Goal: Check status: Check status

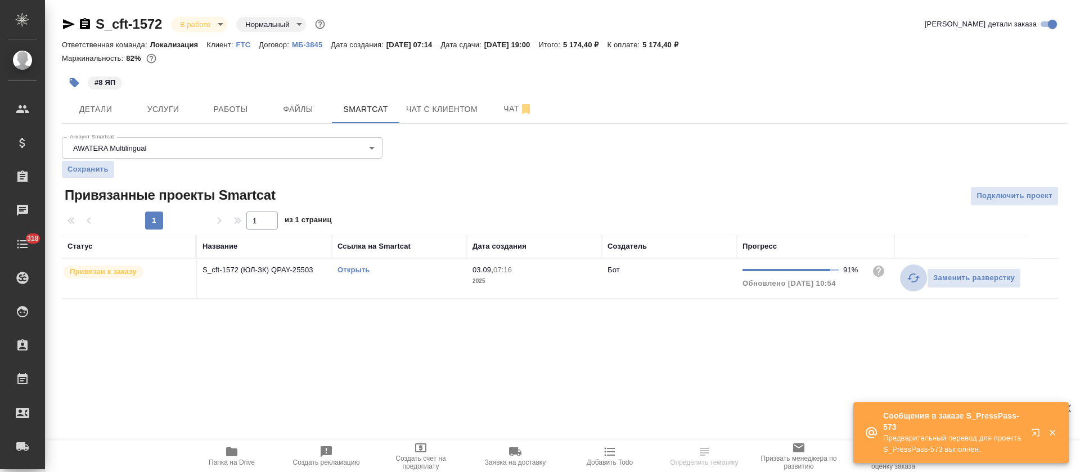
click at [909, 278] on icon "button" at bounding box center [913, 277] width 12 height 9
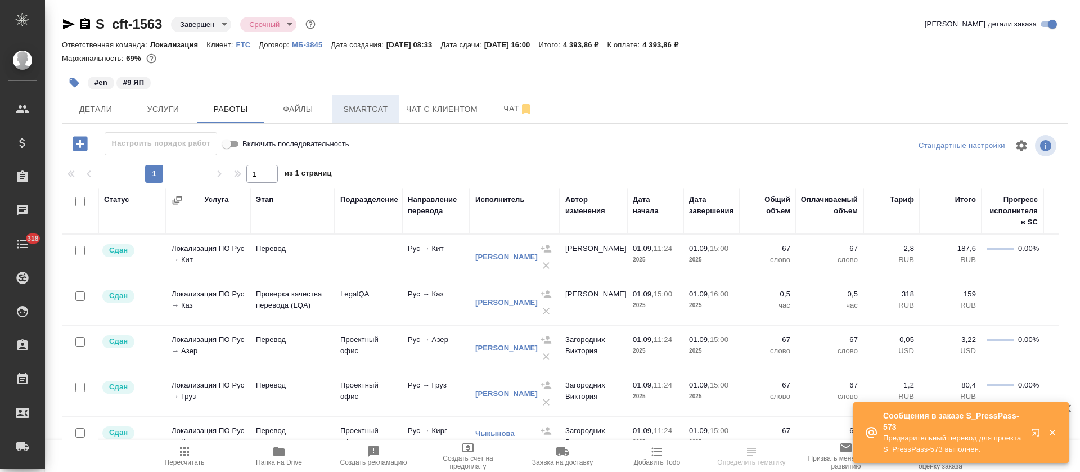
click at [377, 109] on span "Smartcat" at bounding box center [366, 109] width 54 height 14
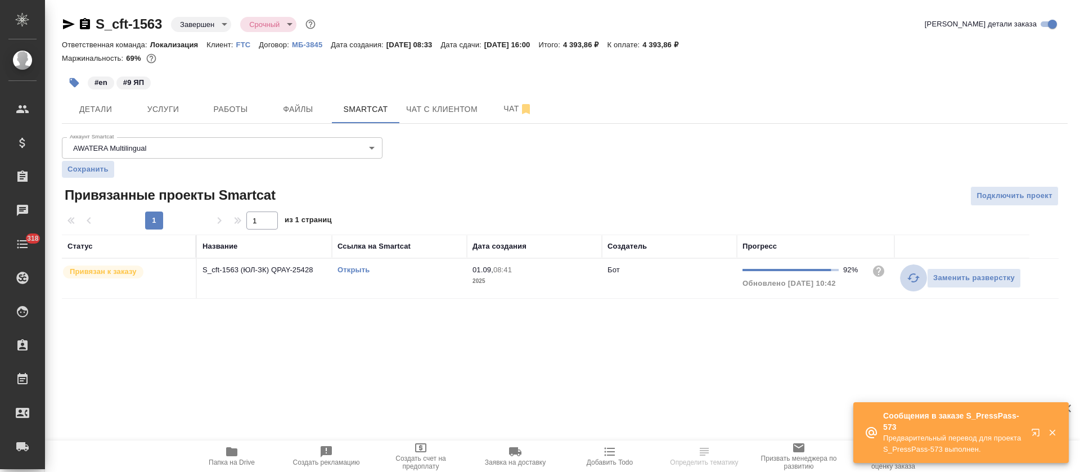
click at [916, 282] on icon "button" at bounding box center [913, 277] width 13 height 13
